Goal: Find specific page/section: Locate a particular part of the current website

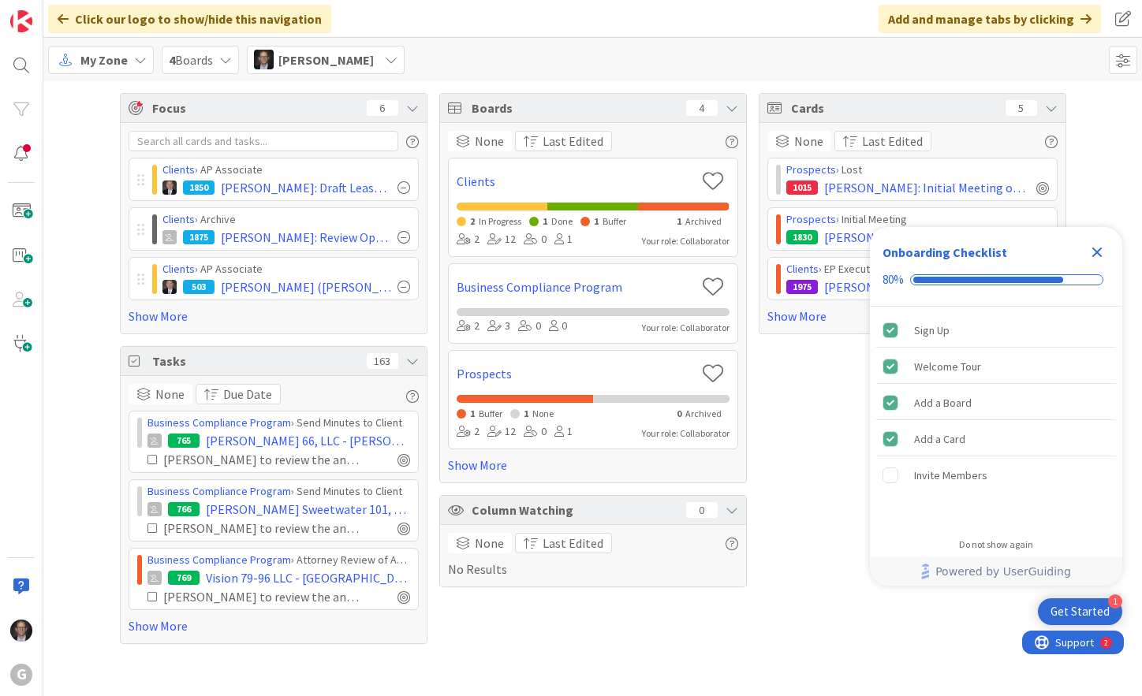
click at [110, 65] on span "My Zone" at bounding box center [103, 59] width 47 height 19
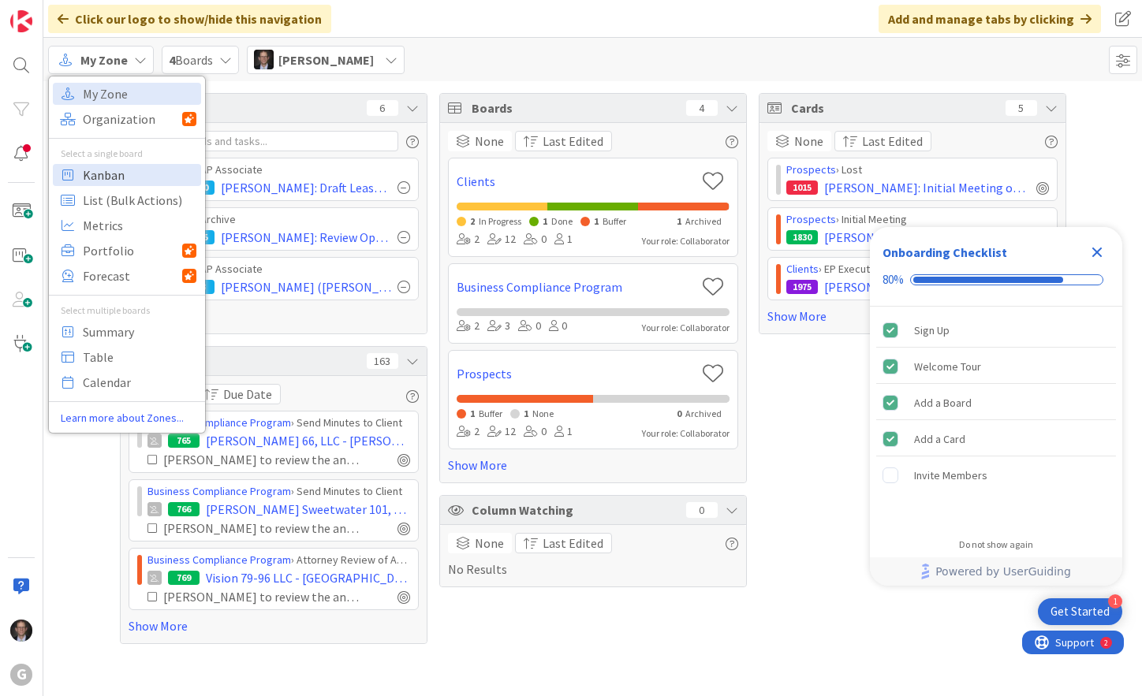
click at [99, 174] on span "Kanban" at bounding box center [140, 175] width 114 height 24
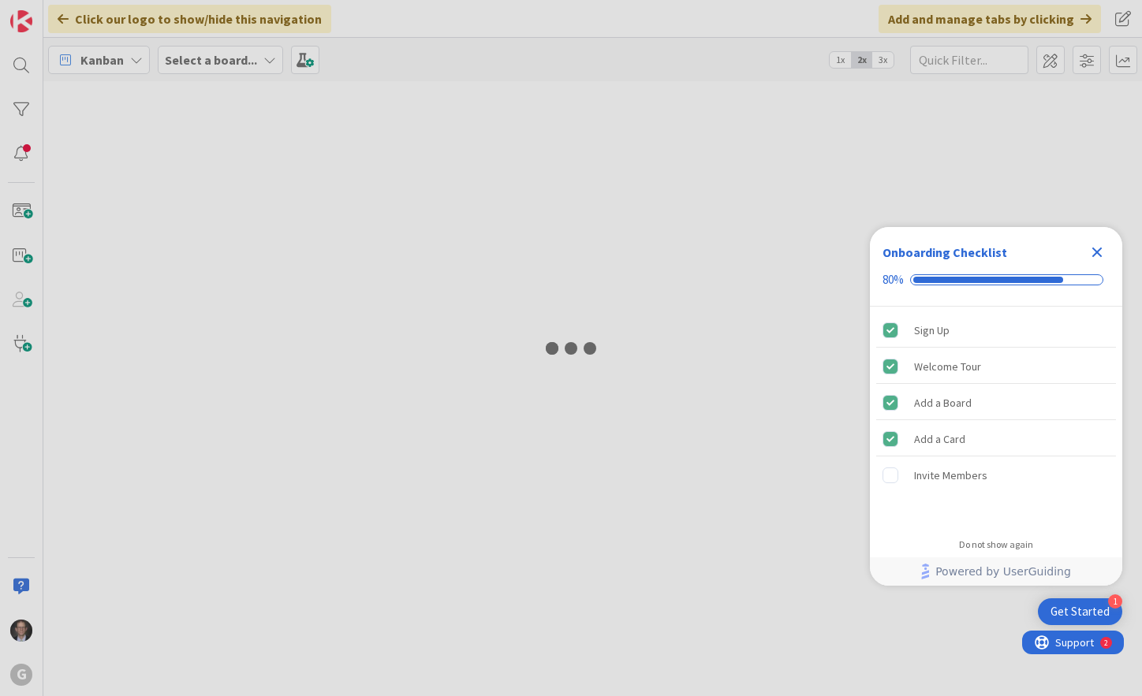
type input "[PERSON_NAME]"
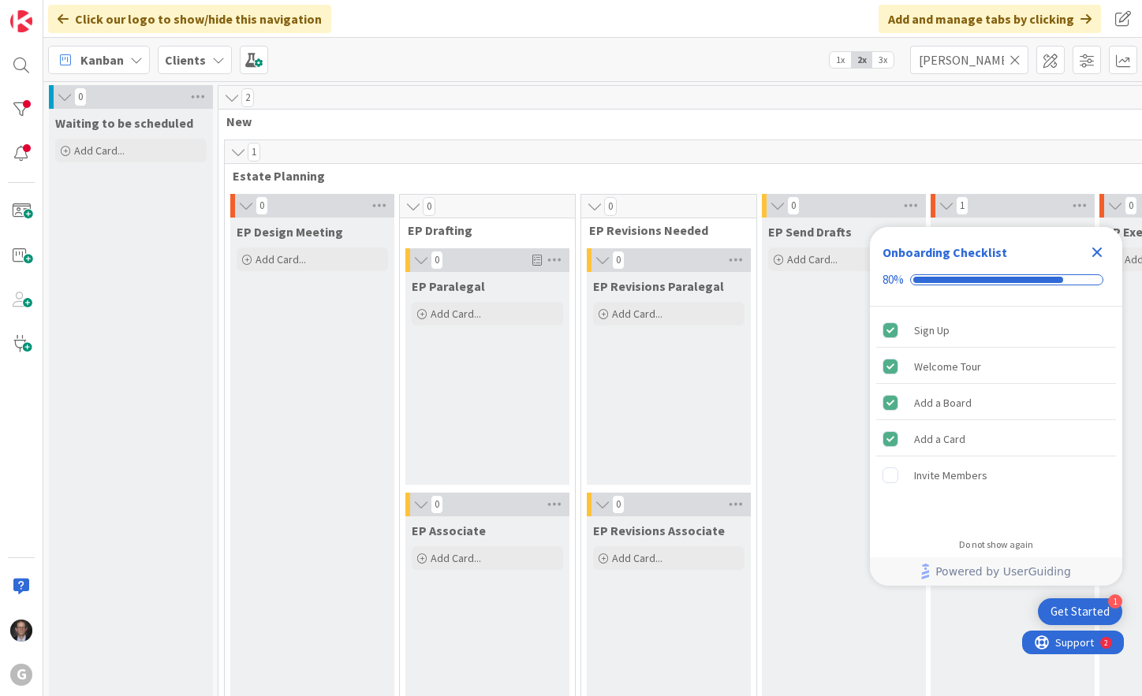
click at [1020, 57] on icon at bounding box center [1014, 60] width 11 height 14
click at [980, 62] on input "text" at bounding box center [969, 60] width 118 height 28
type input "[PERSON_NAME]"
click at [1095, 254] on icon "Close Checklist" at bounding box center [1097, 253] width 10 height 10
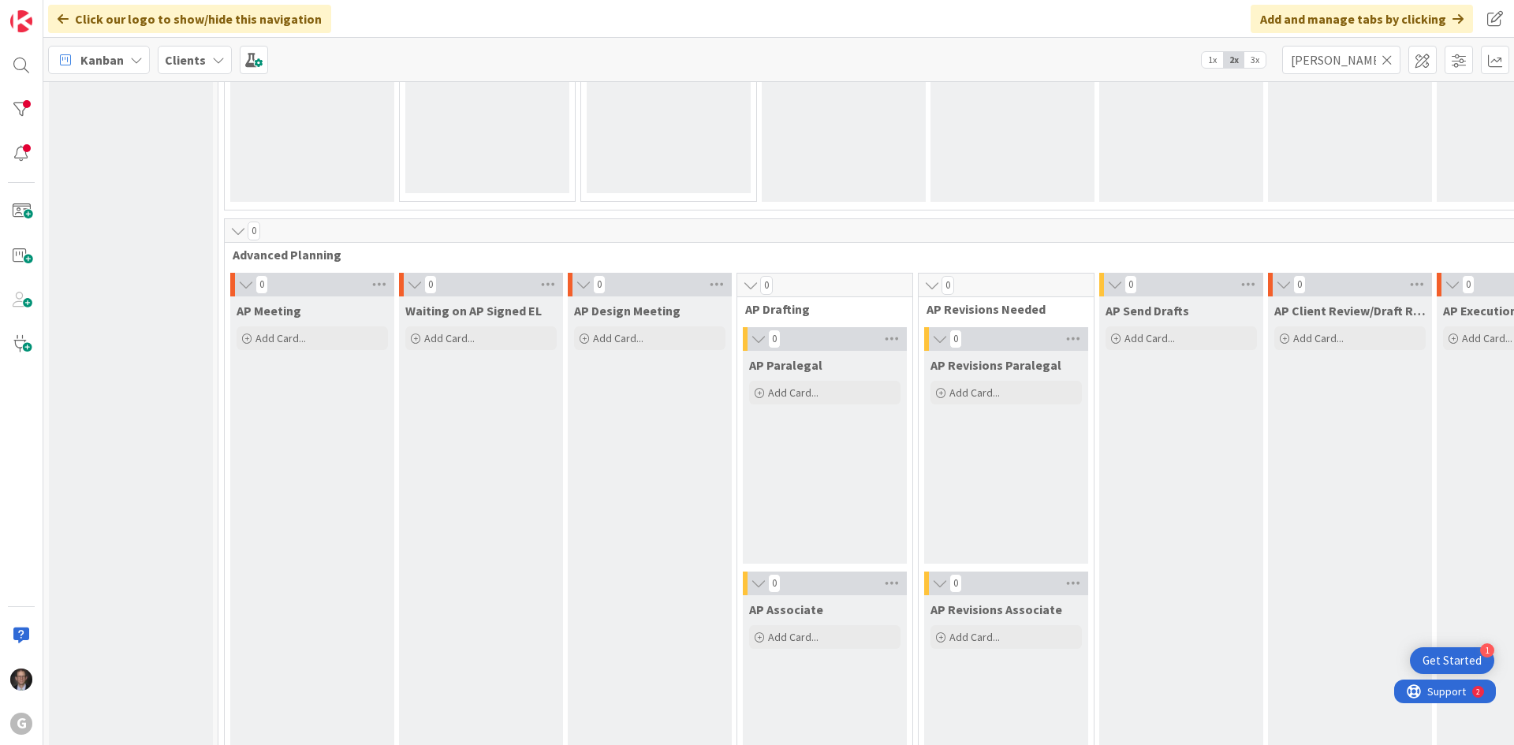
scroll to position [552, 0]
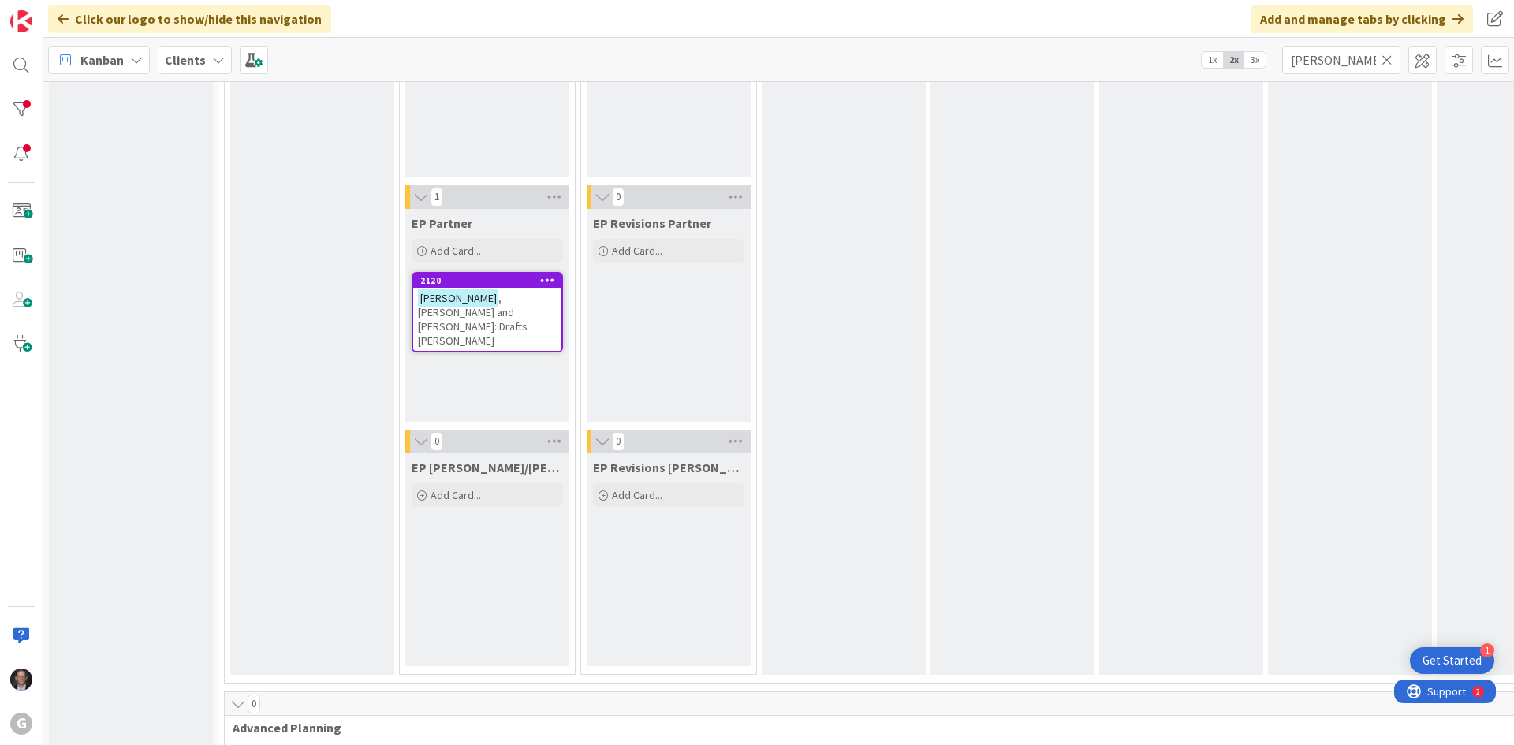
click at [510, 300] on span ", [PERSON_NAME] and [PERSON_NAME]: Drafts [PERSON_NAME]" at bounding box center [473, 319] width 110 height 57
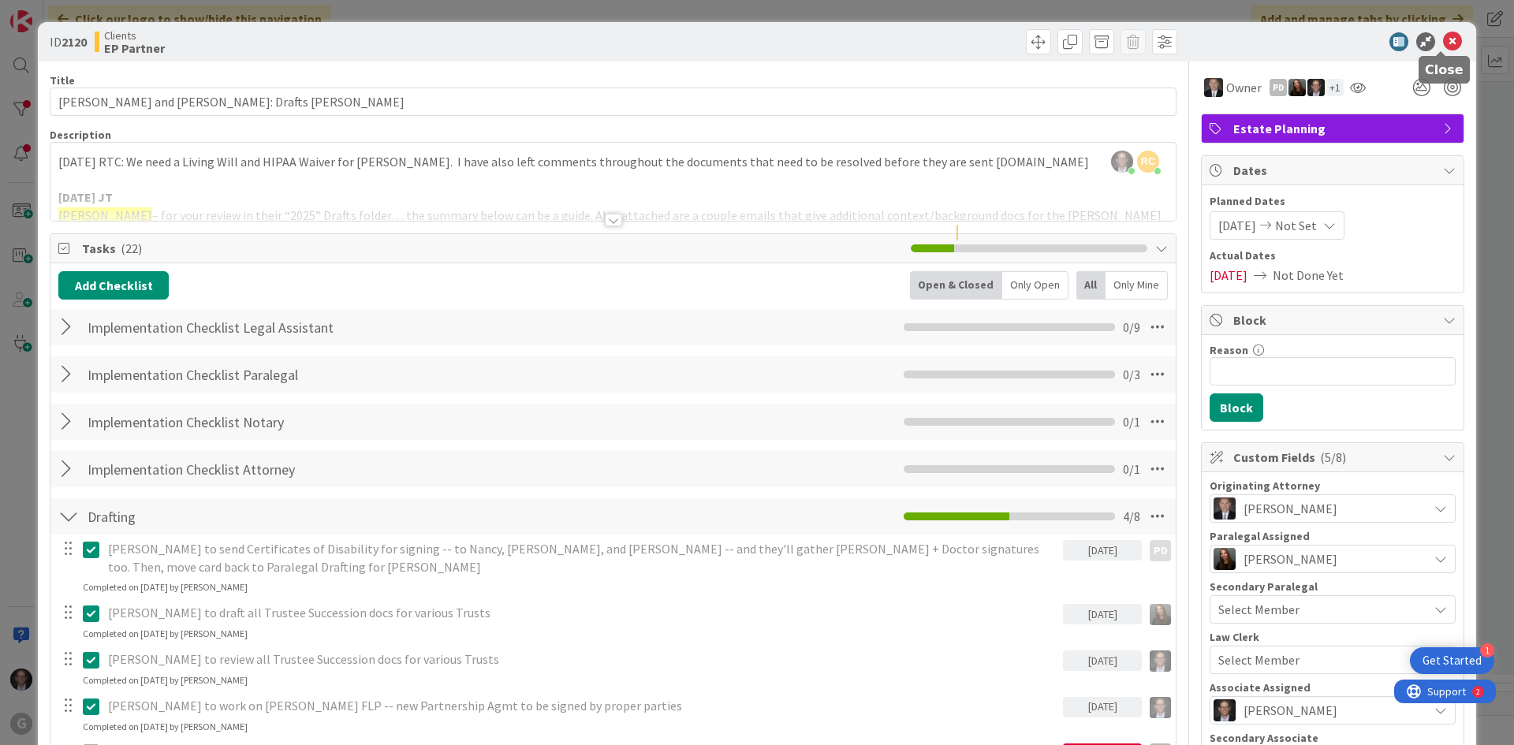
click at [1141, 45] on icon at bounding box center [1452, 41] width 19 height 19
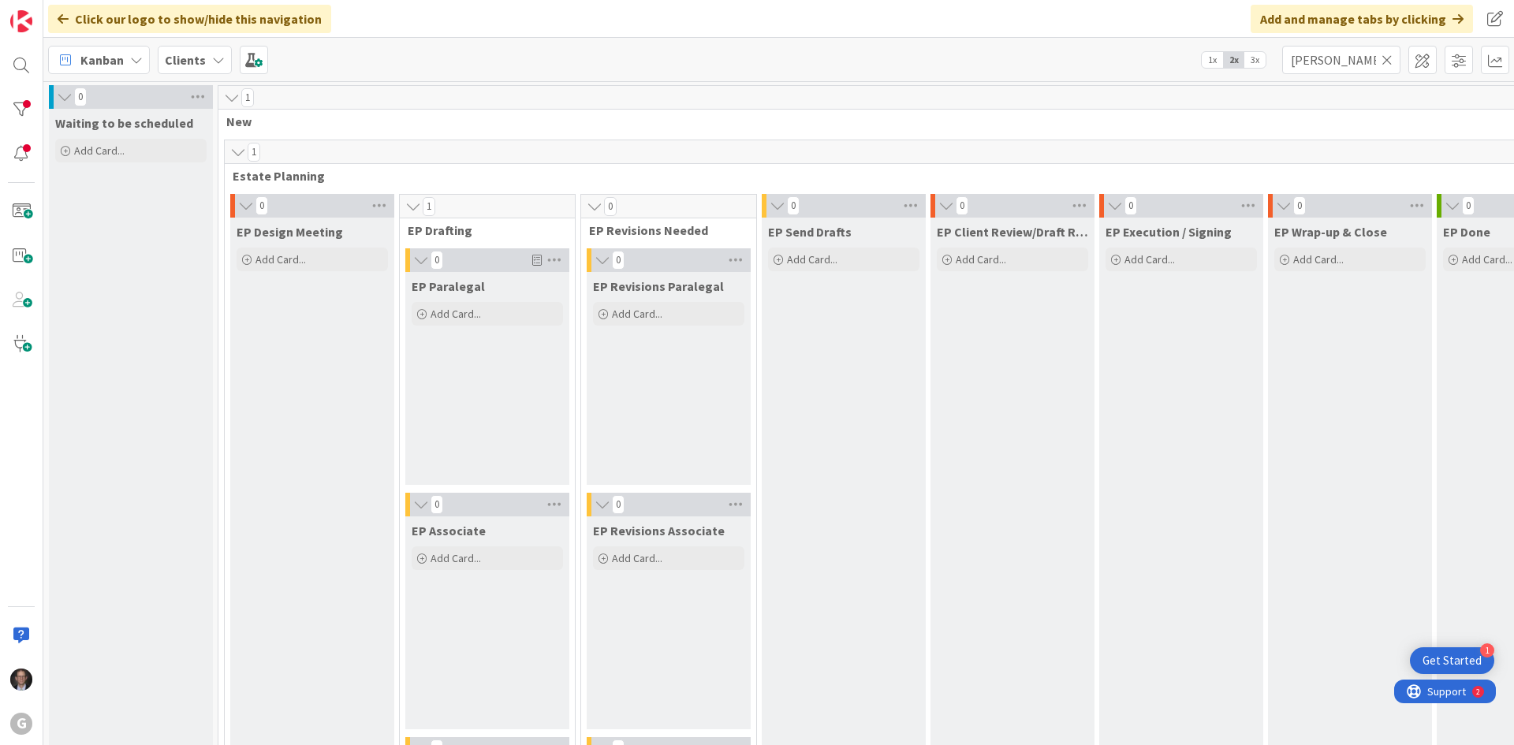
click at [1141, 57] on icon at bounding box center [1387, 60] width 11 height 14
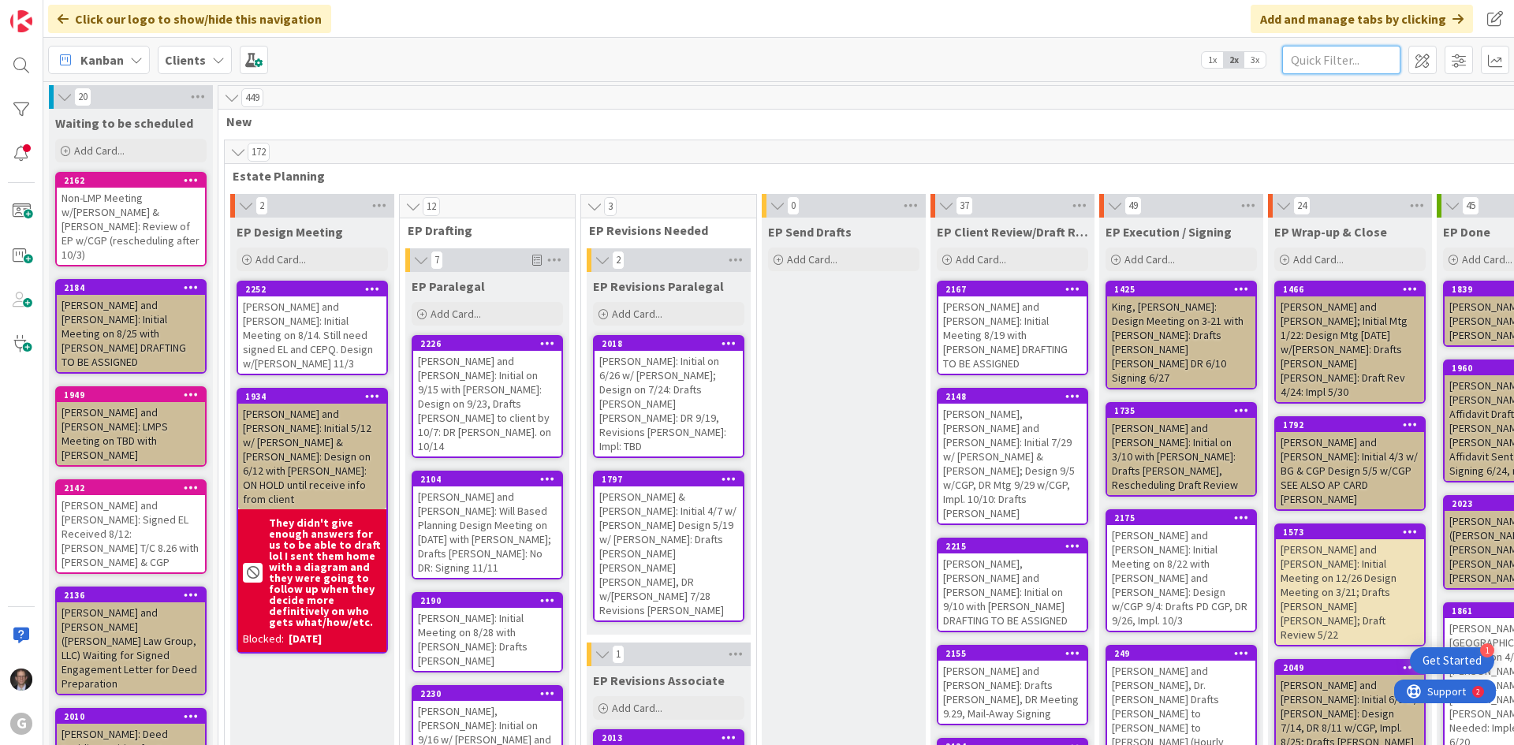
click at [1141, 58] on input "text" at bounding box center [1341, 60] width 118 height 28
type input "Moppes"
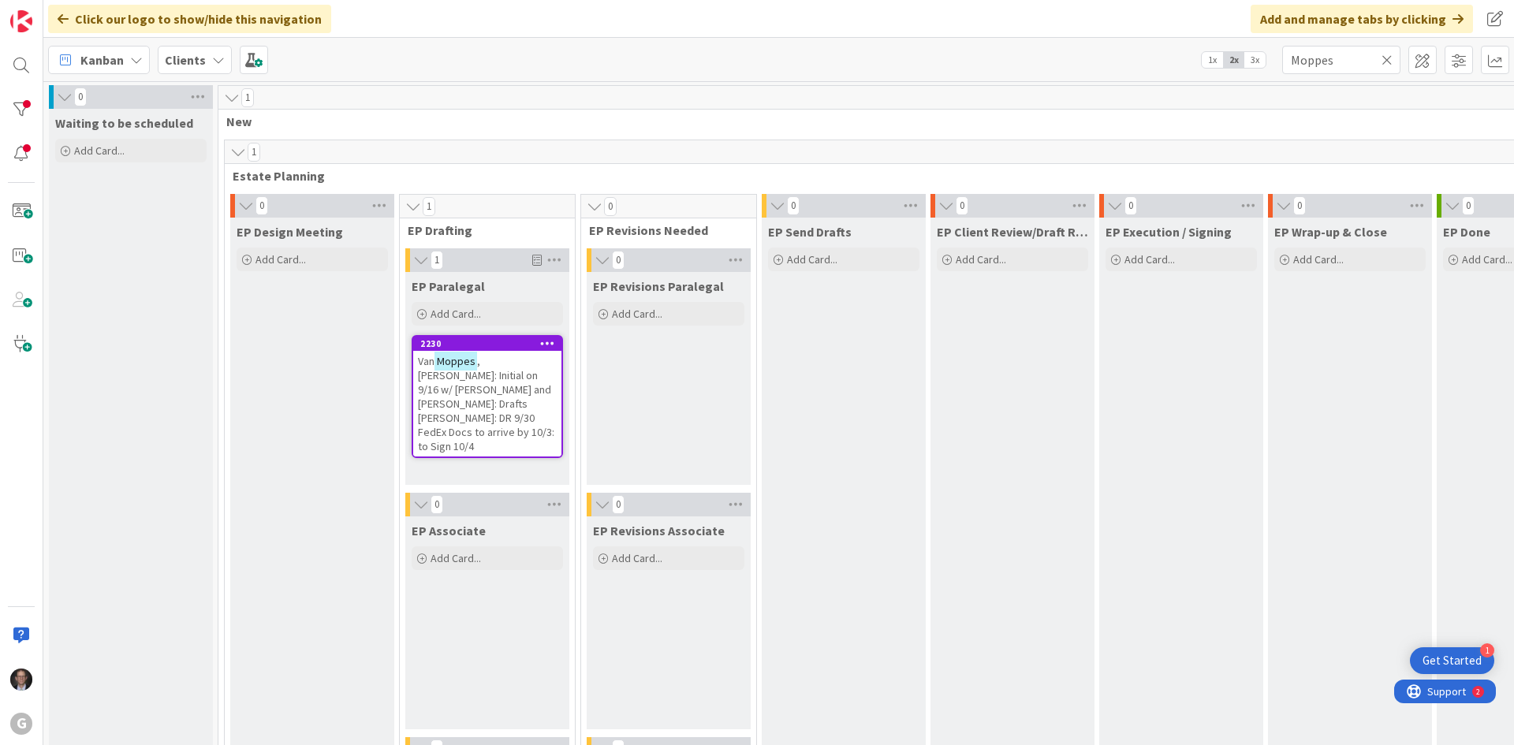
click at [460, 390] on span ", [PERSON_NAME]: Initial on 9/16 w/ [PERSON_NAME] and [PERSON_NAME]: Drafts [PE…" at bounding box center [486, 403] width 136 height 99
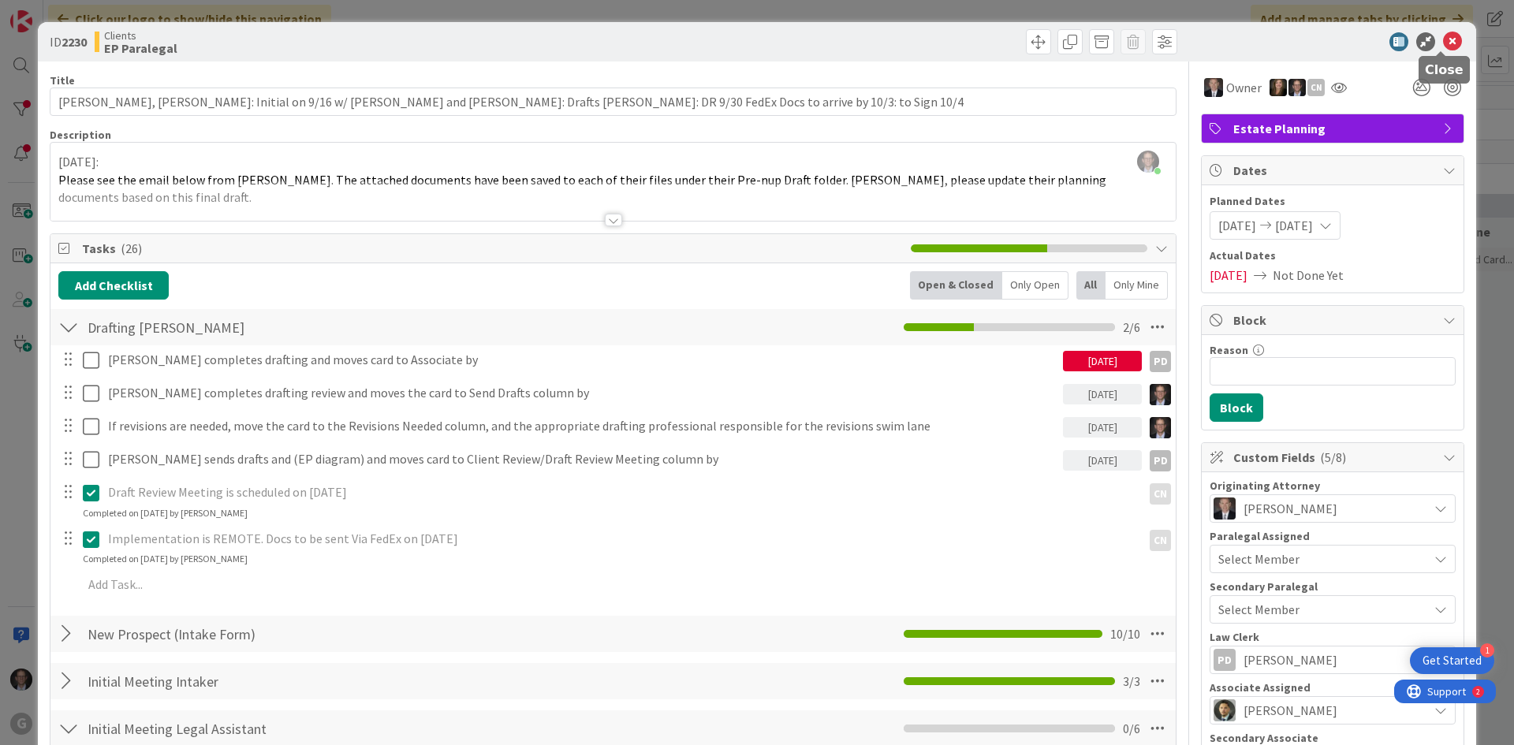
click at [1141, 37] on icon at bounding box center [1452, 41] width 19 height 19
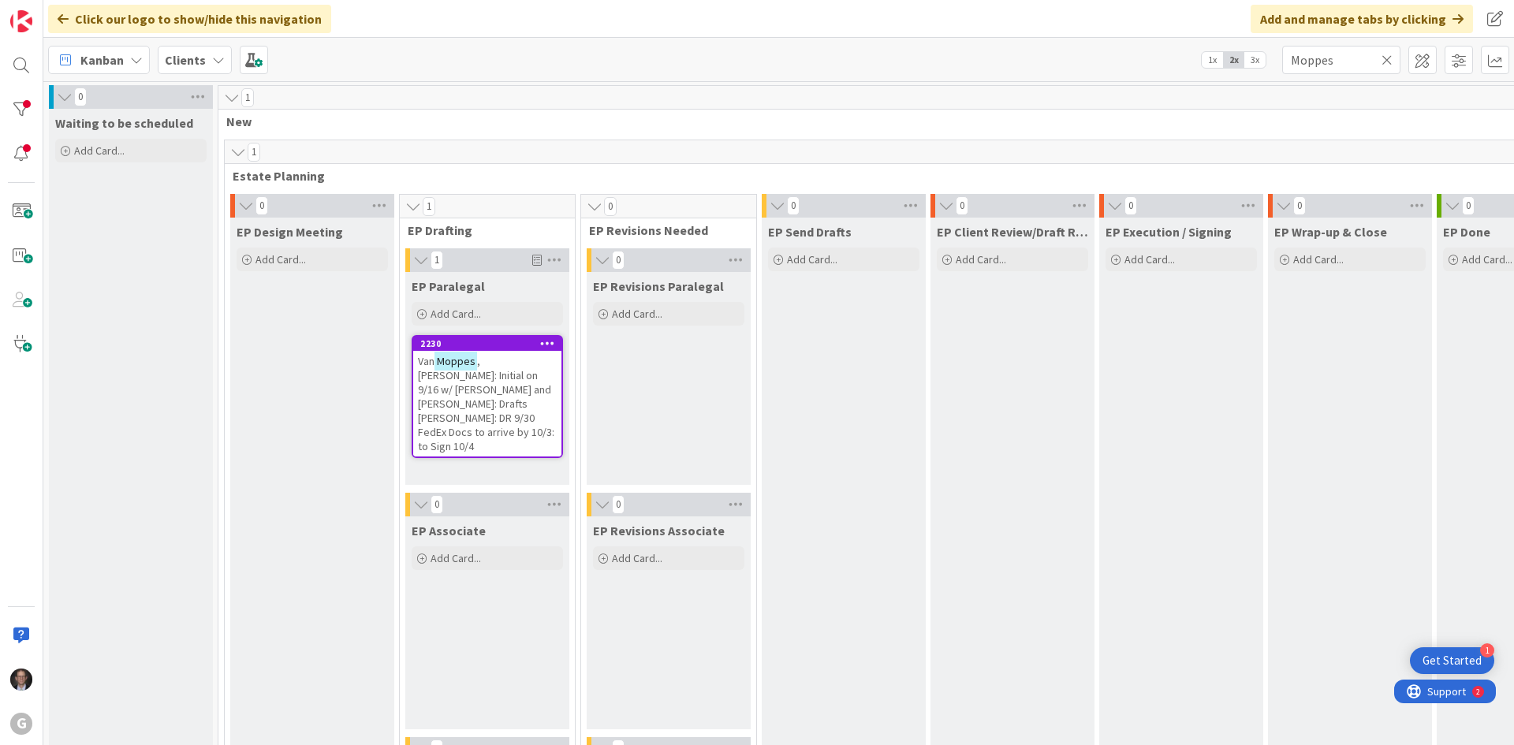
click at [1141, 60] on icon at bounding box center [1387, 60] width 11 height 14
click at [1141, 64] on input "text" at bounding box center [1341, 60] width 118 height 28
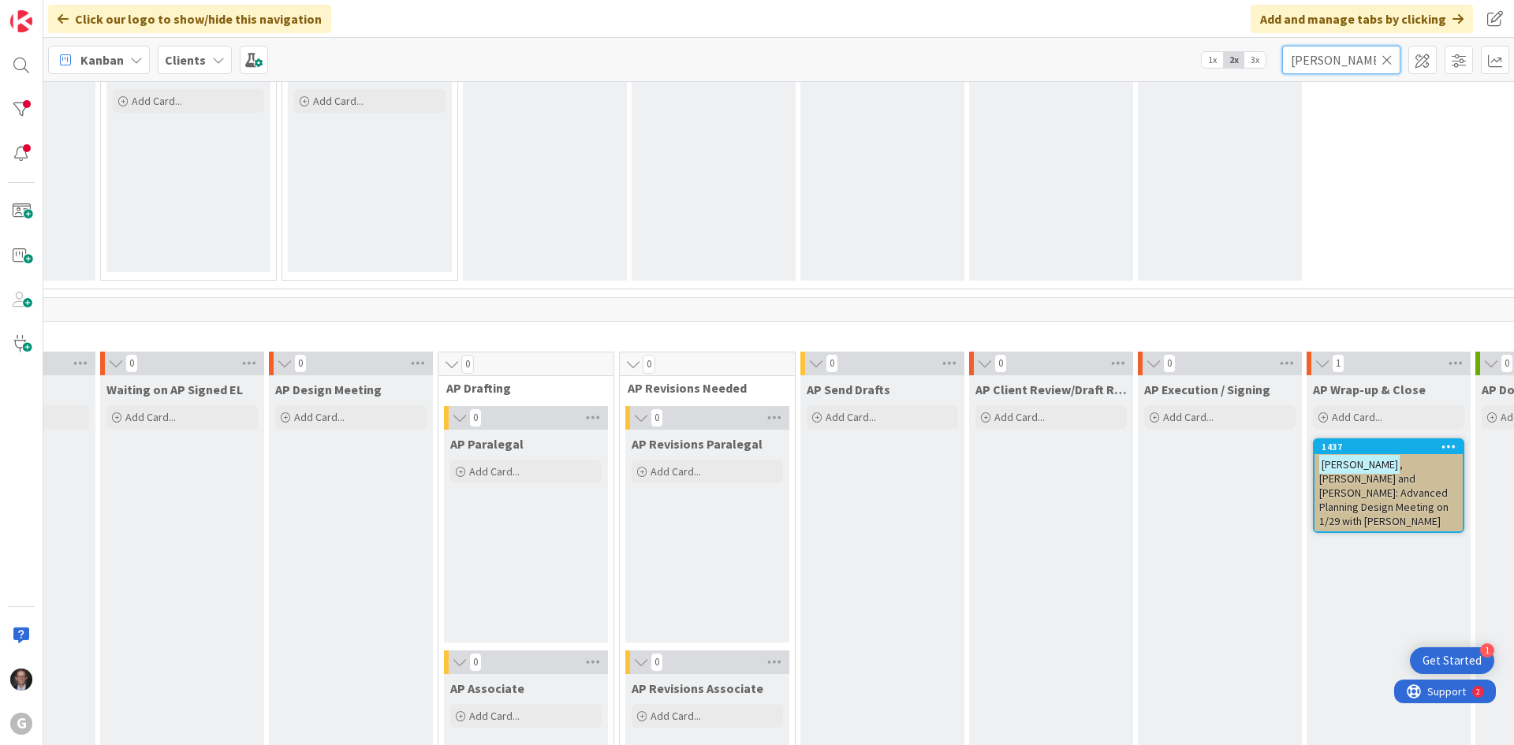
scroll to position [1025, 299]
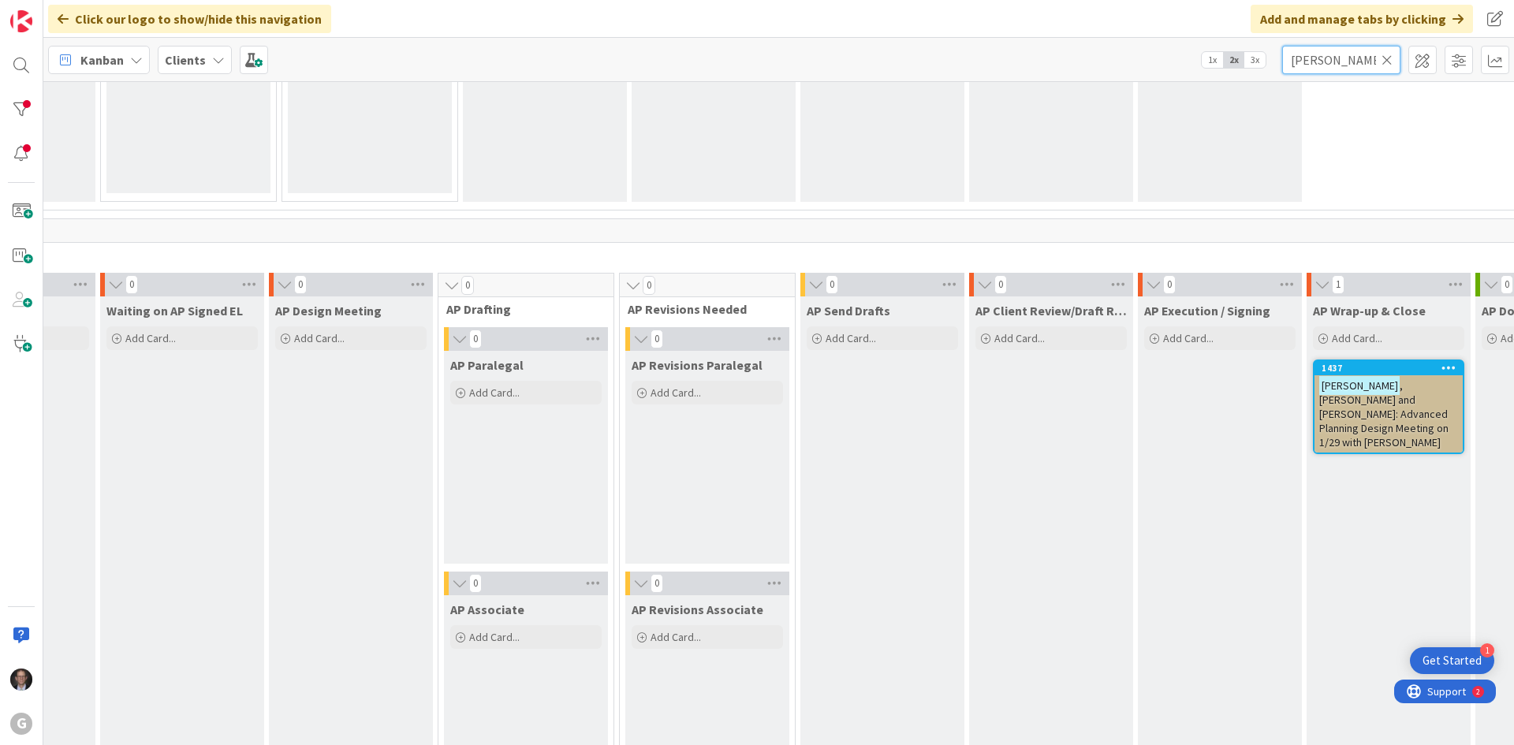
type input "[PERSON_NAME]"
click at [1141, 412] on span ", [PERSON_NAME] and [PERSON_NAME]: Advanced Planning Design Meeting on 1/29 wit…" at bounding box center [1383, 414] width 129 height 71
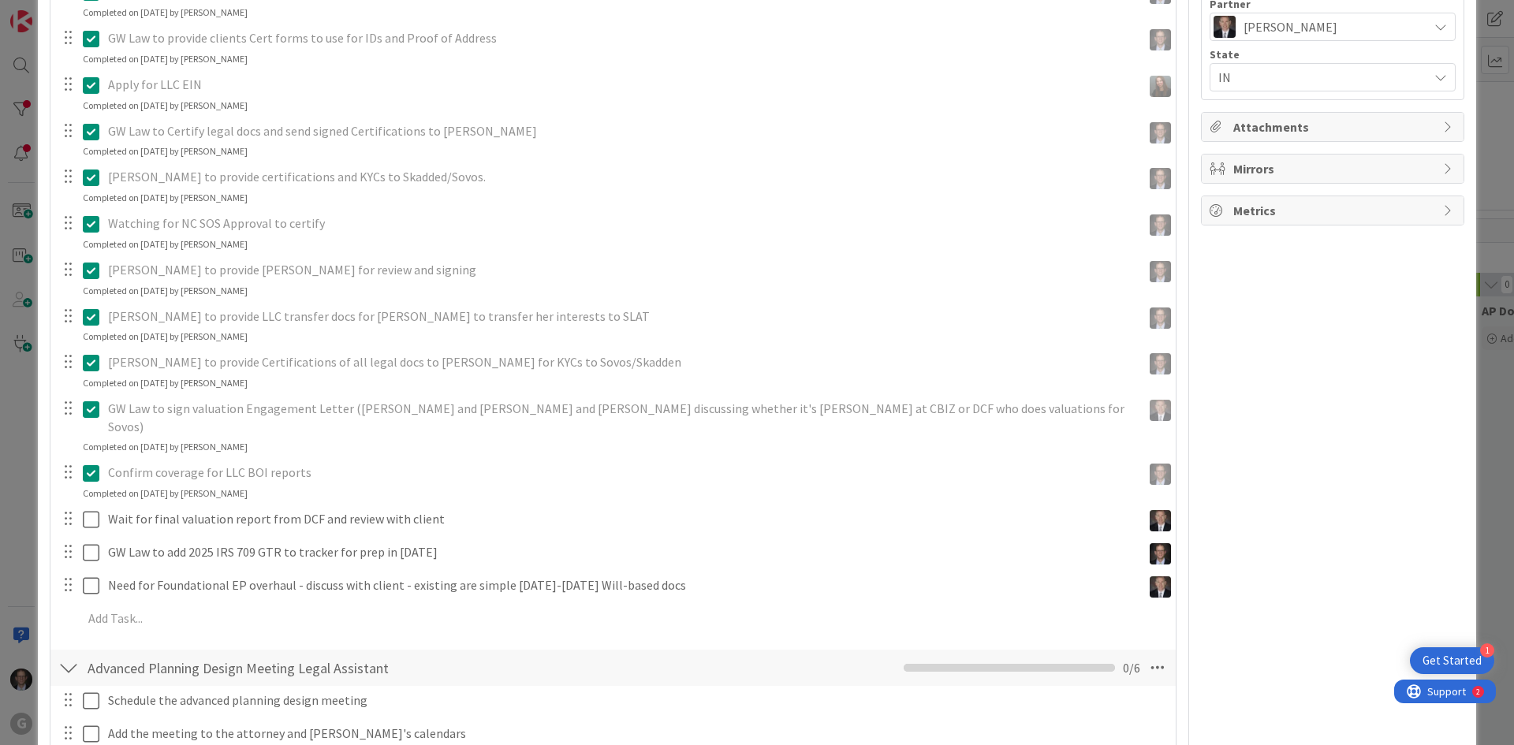
scroll to position [946, 0]
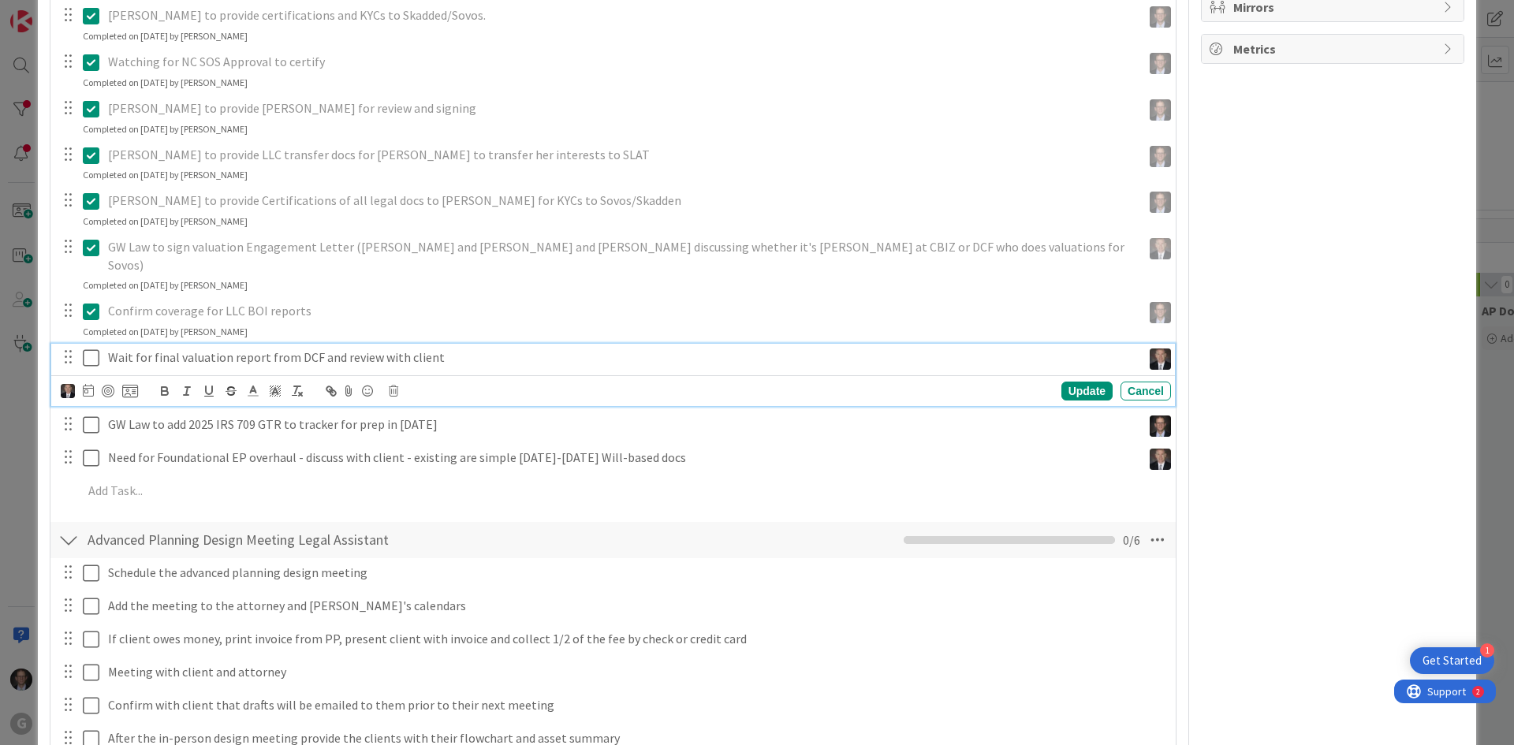
click at [90, 349] on icon at bounding box center [91, 358] width 17 height 19
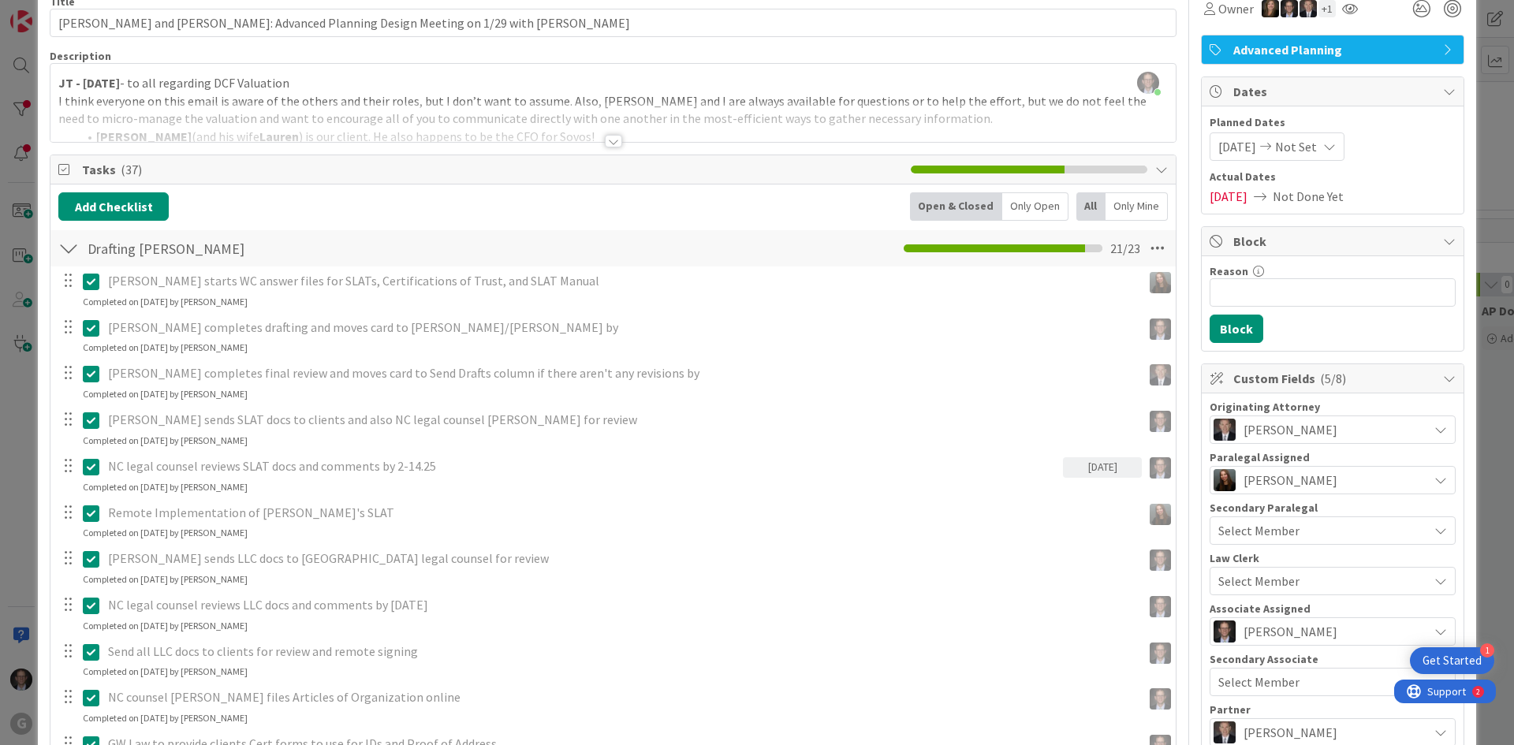
scroll to position [0, 0]
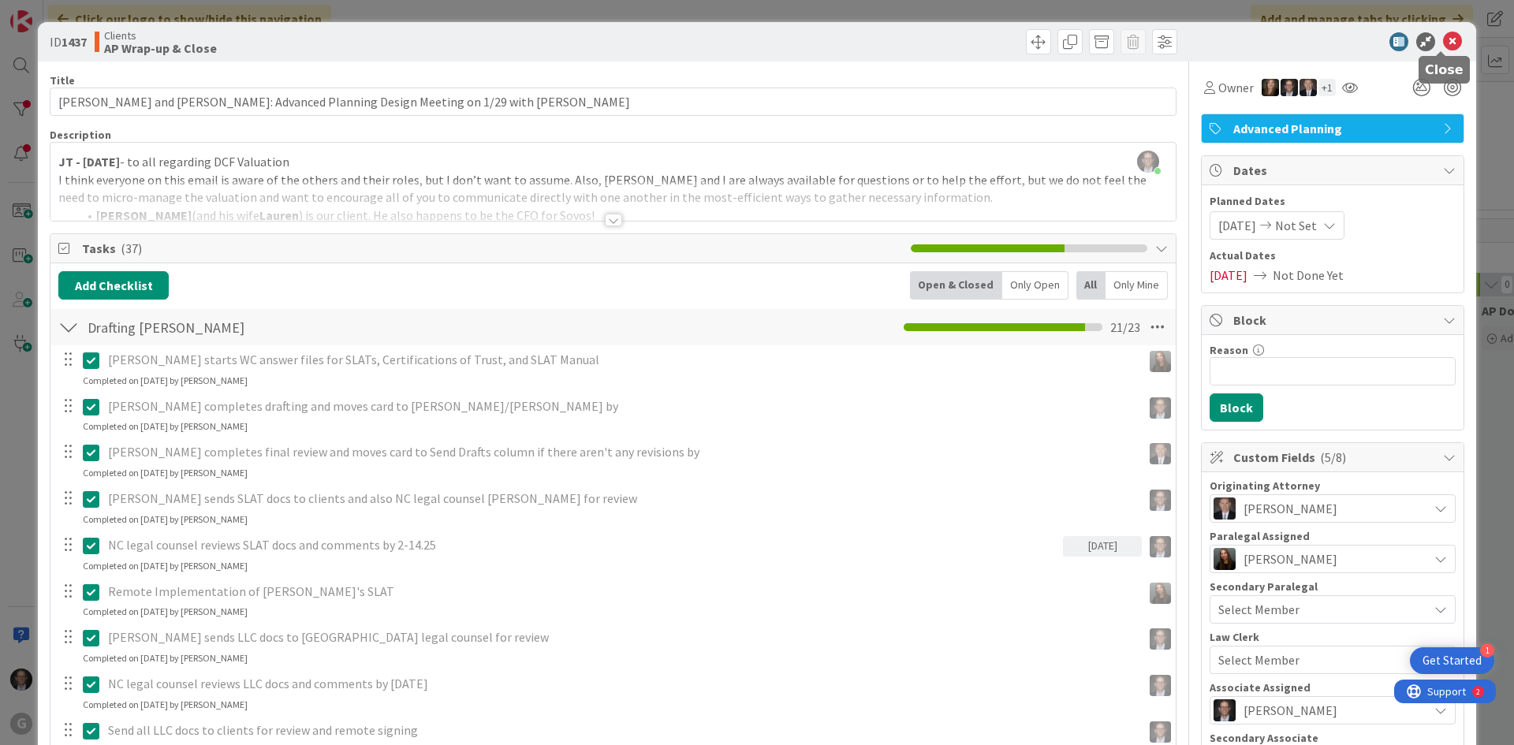
click at [1141, 42] on icon at bounding box center [1452, 41] width 19 height 19
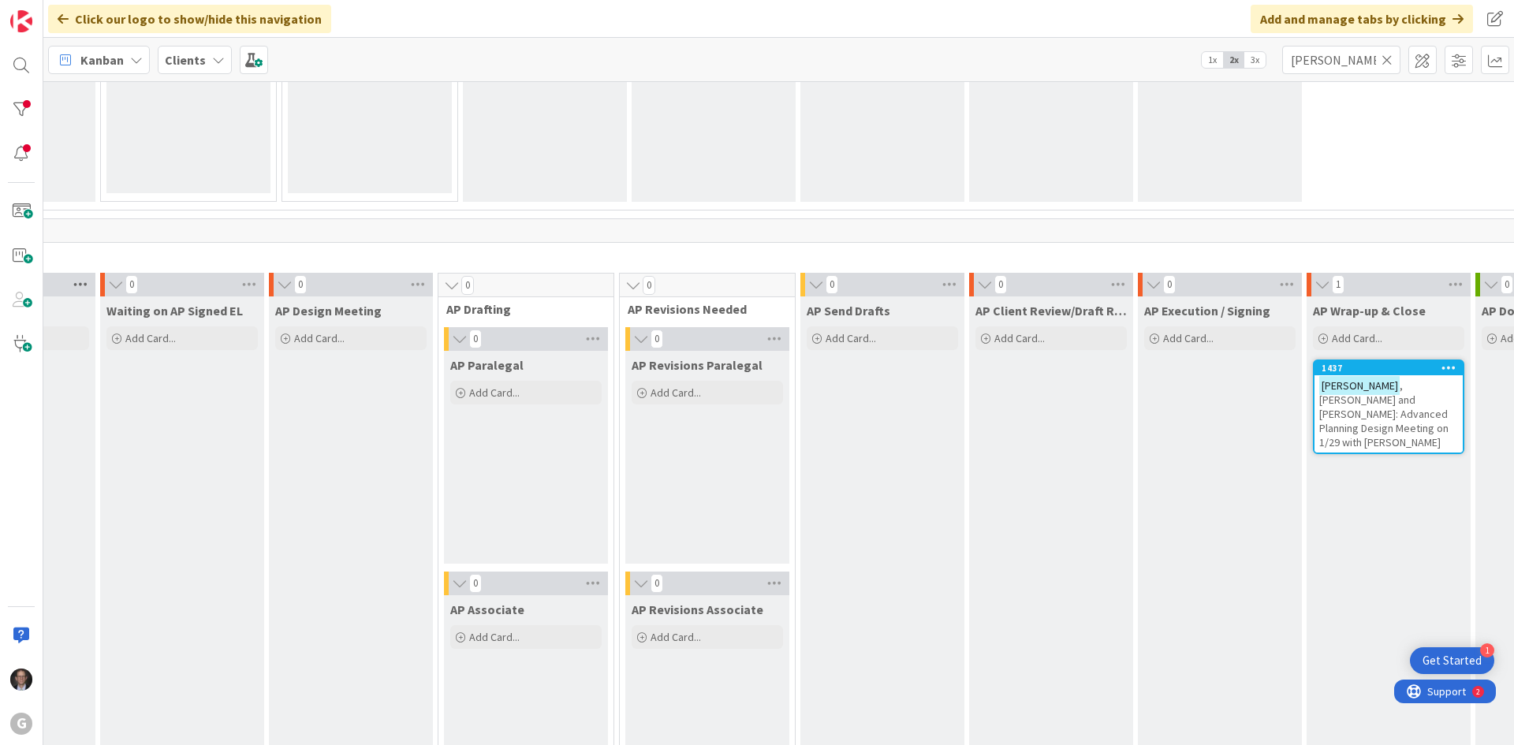
scroll to position [1015, 275]
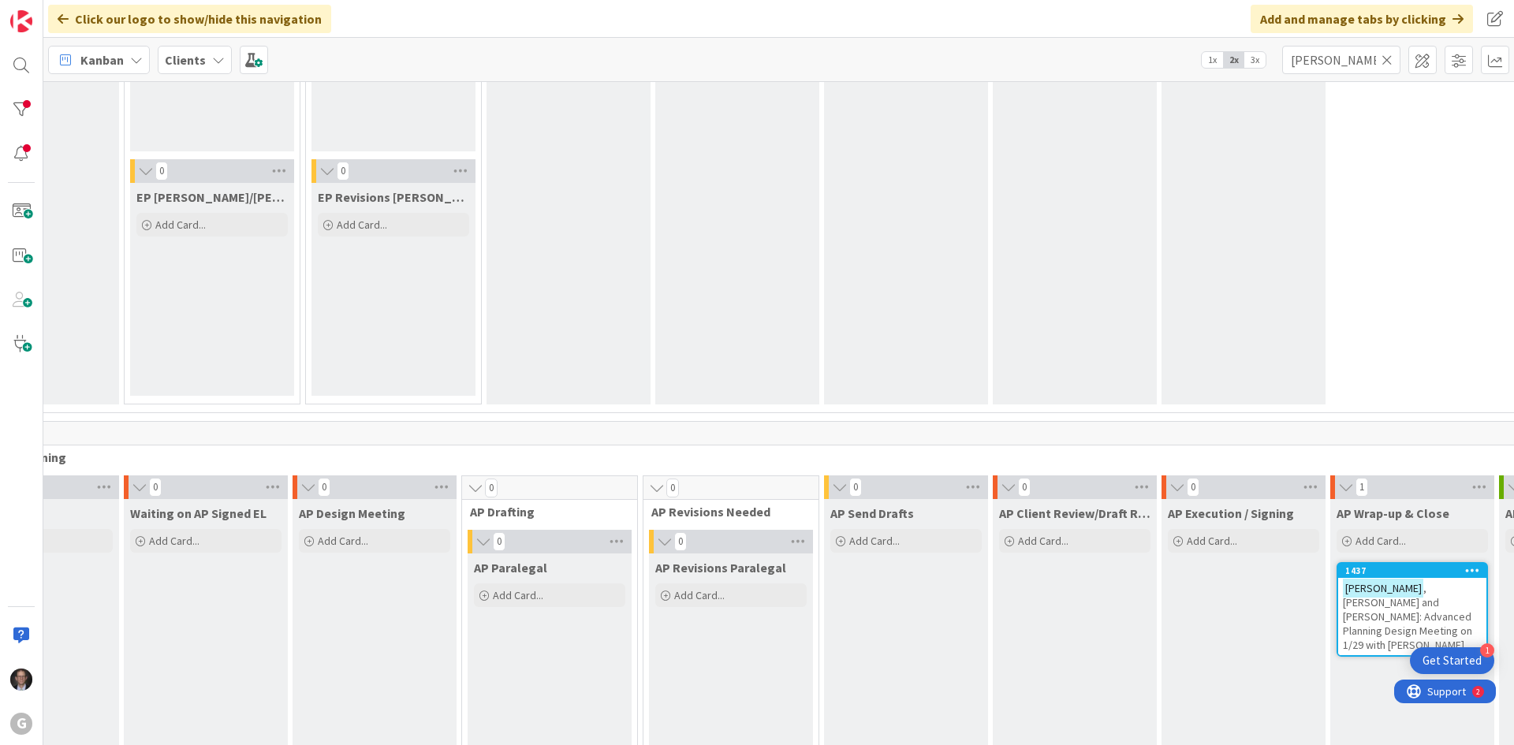
scroll to position [857, 275]
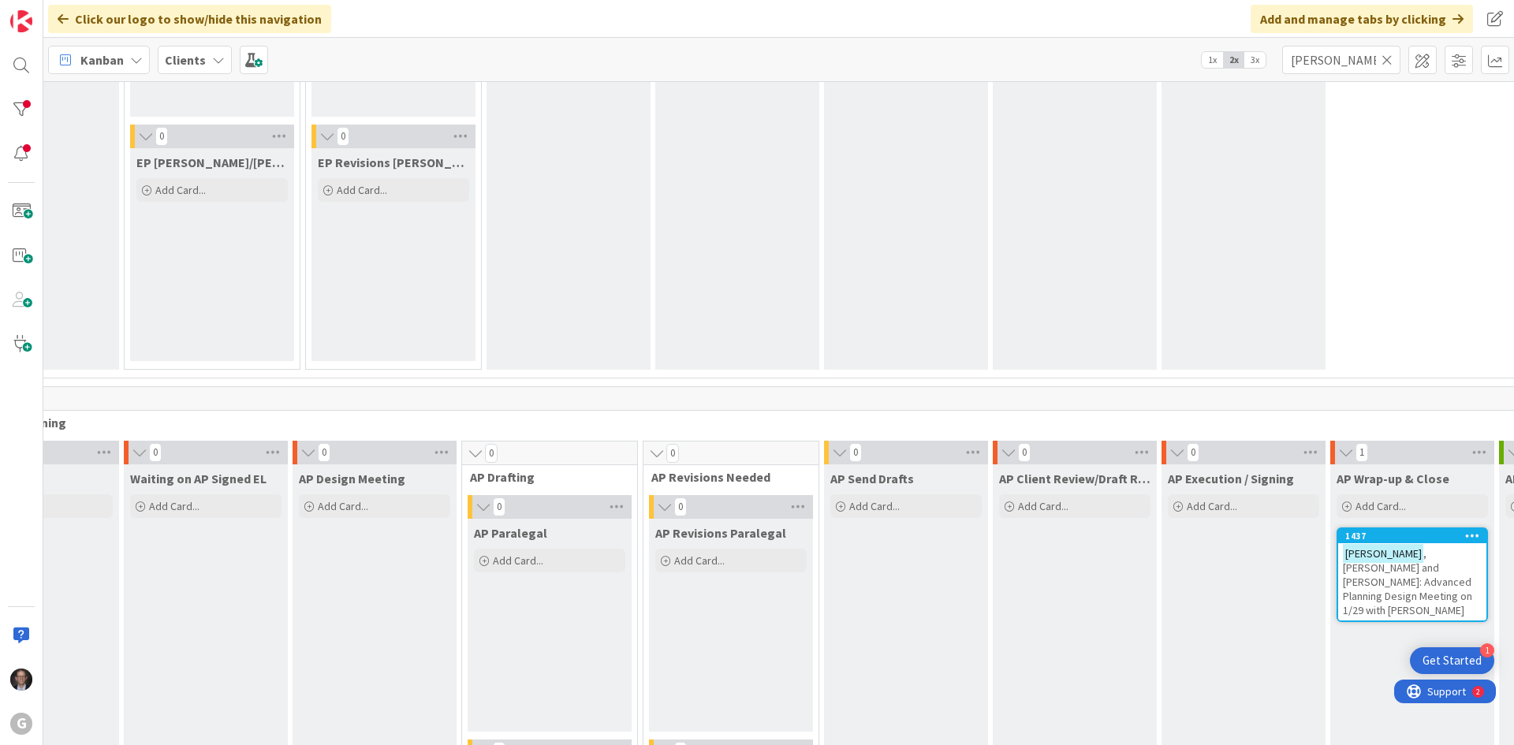
click at [1141, 565] on span ", [PERSON_NAME] and [PERSON_NAME]: Advanced Planning Design Meeting on 1/29 wit…" at bounding box center [1407, 582] width 129 height 71
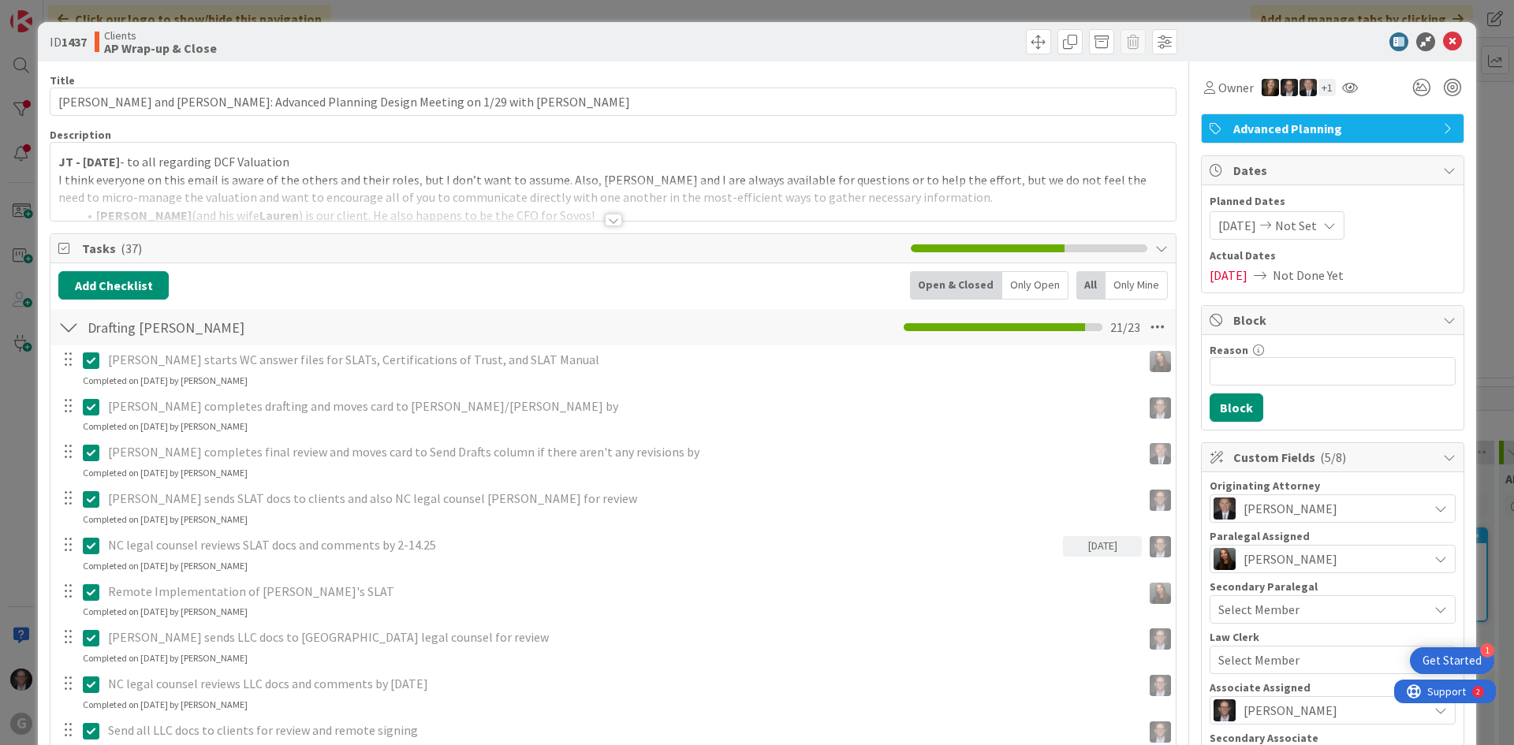
click at [55, 162] on div "JT - [DATE] - to all regarding DCF Valuation I think everyone on this email is …" at bounding box center [612, 182] width 1125 height 78
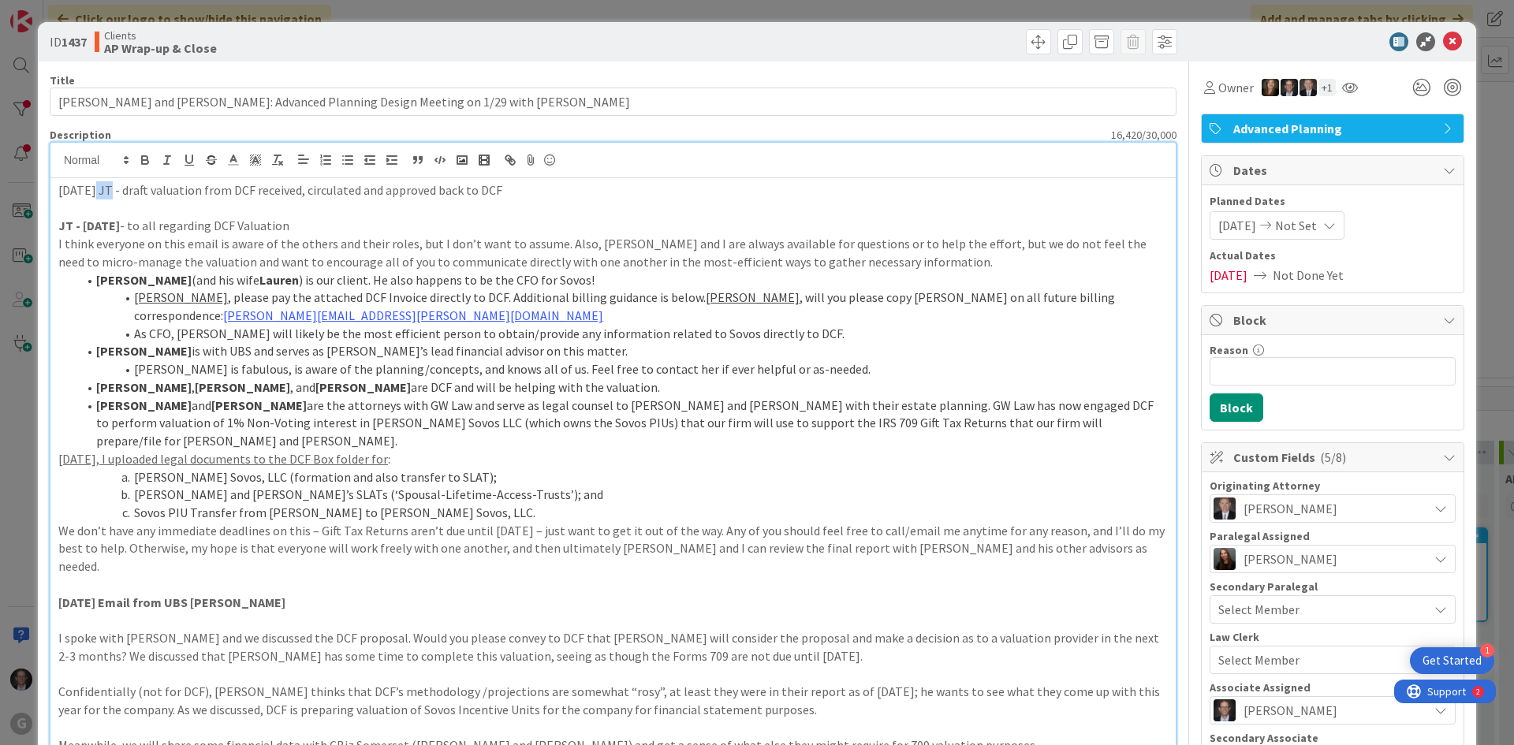
drag, startPoint x: 95, startPoint y: 194, endPoint x: 109, endPoint y: 194, distance: 14.2
drag, startPoint x: 109, startPoint y: 194, endPoint x: 76, endPoint y: 192, distance: 32.4
click at [76, 192] on p "[DATE] JT - draft valuation from DCF received, circulated and approved back to …" at bounding box center [613, 190] width 1110 height 18
drag, startPoint x: 55, startPoint y: 190, endPoint x: 125, endPoint y: 189, distance: 69.4
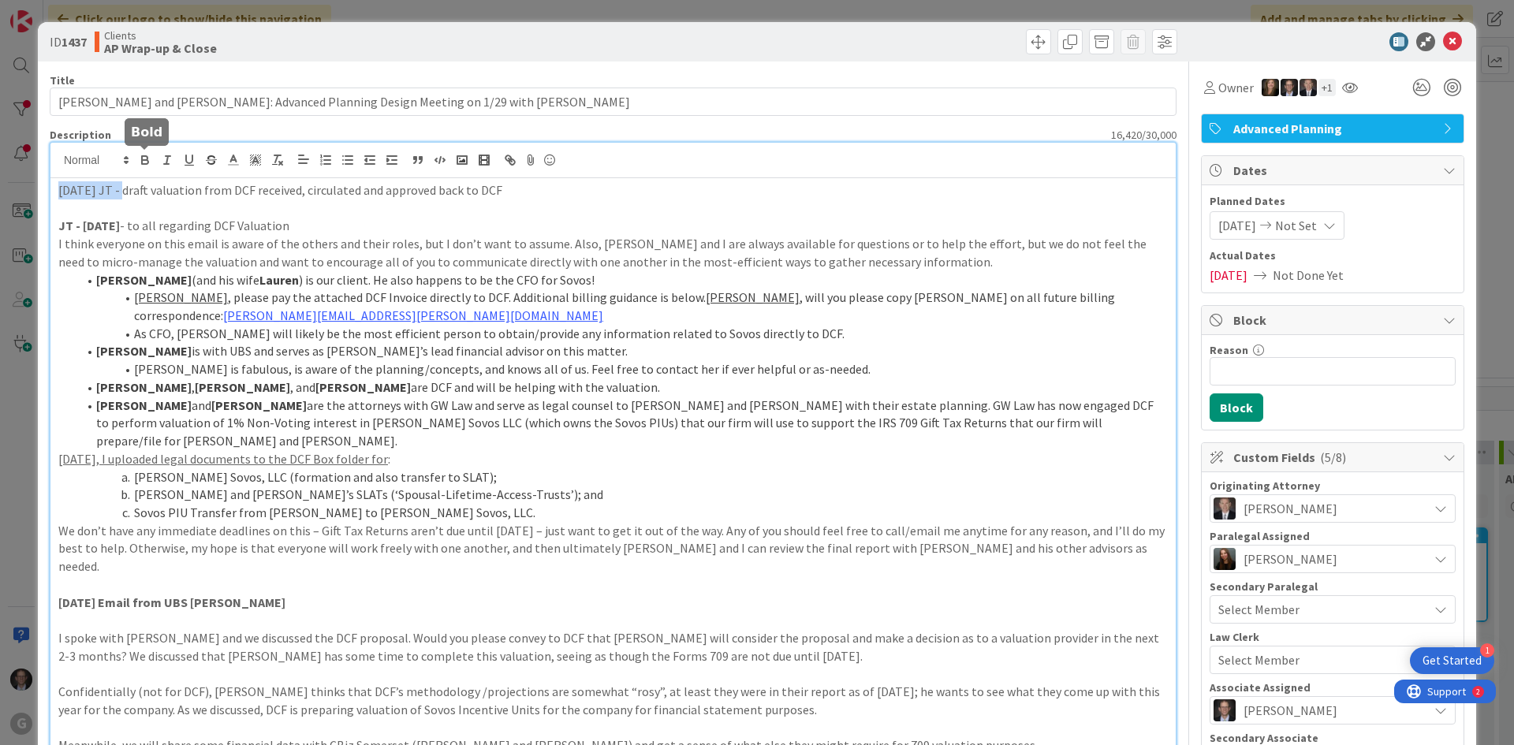
drag, startPoint x: 145, startPoint y: 155, endPoint x: 186, endPoint y: 170, distance: 43.4
click at [146, 155] on icon "button" at bounding box center [145, 160] width 14 height 14
click at [264, 199] on p "[DATE] JT - draft valuation from DCF received, circulated and approved back to …" at bounding box center [613, 190] width 1110 height 18
